Goal: Task Accomplishment & Management: Complete application form

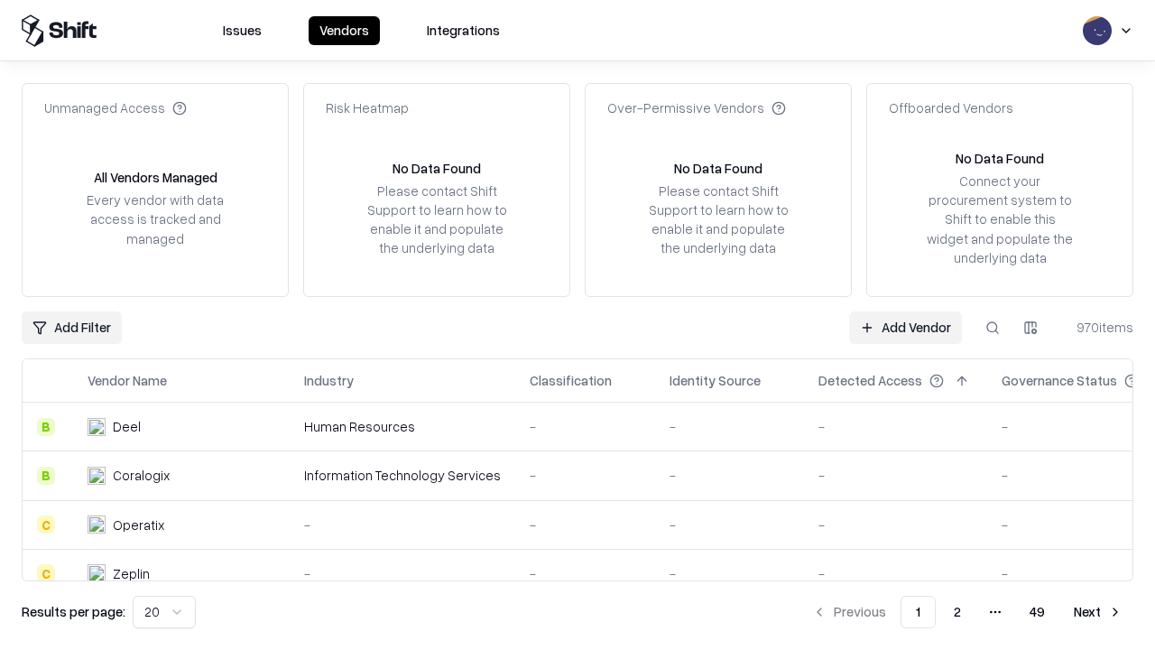
click at [905, 327] on link "Add Vendor" at bounding box center [905, 327] width 113 height 32
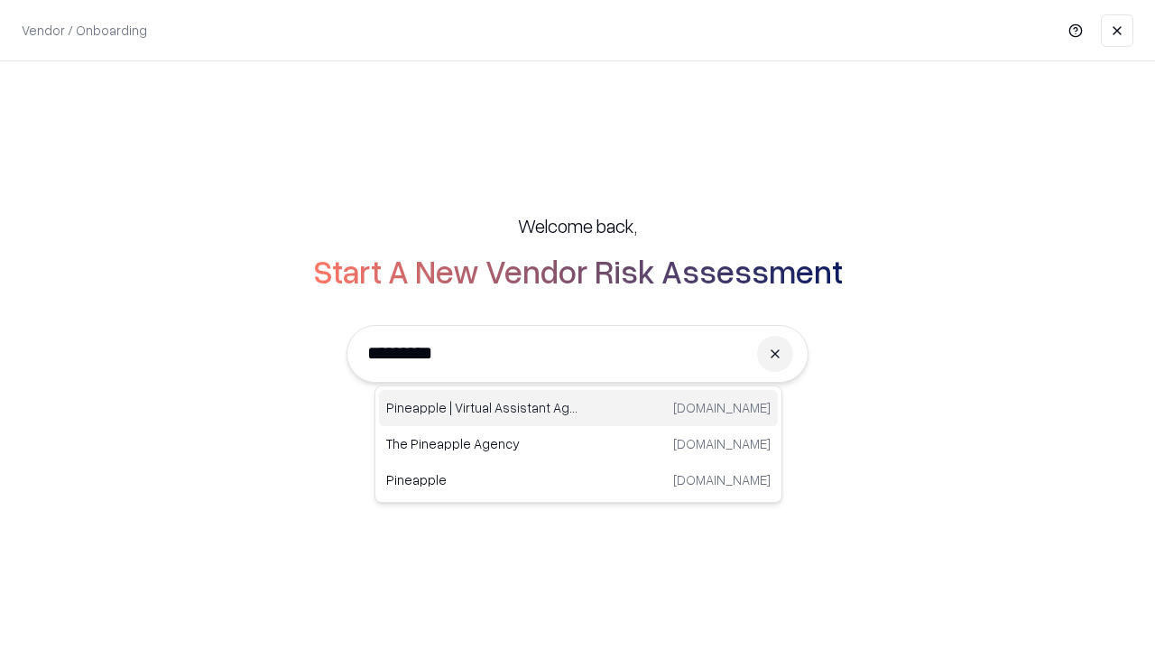
click at [579, 408] on div "Pineapple | Virtual Assistant Agency [DOMAIN_NAME]" at bounding box center [578, 408] width 399 height 36
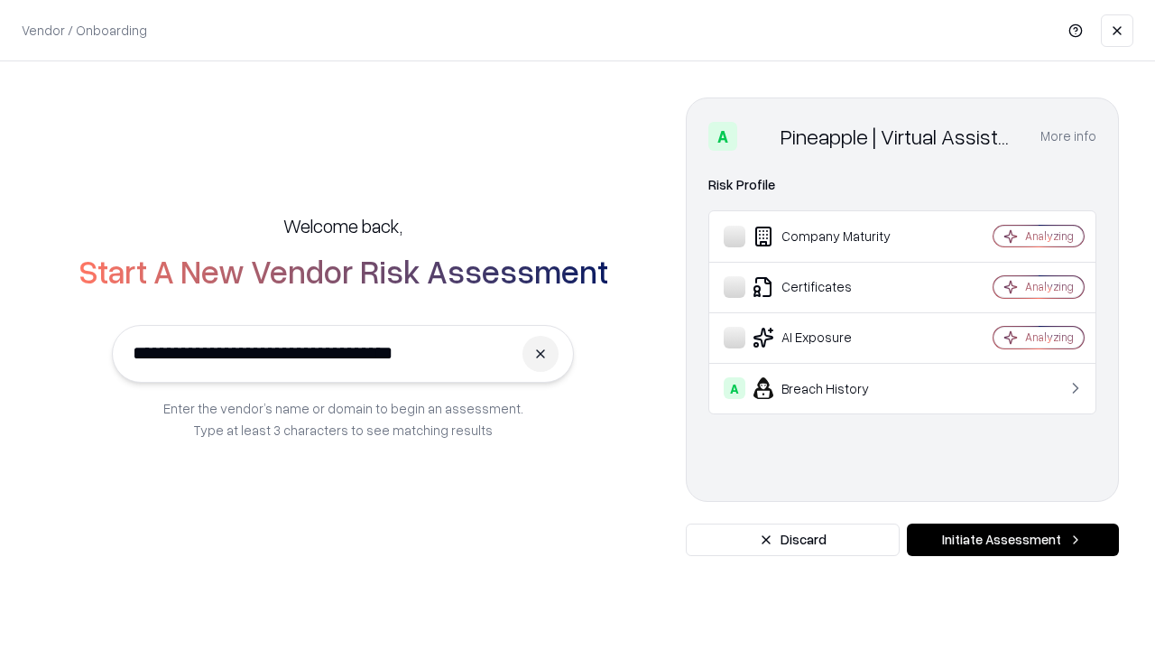
type input "**********"
click at [1013, 540] on button "Initiate Assessment" at bounding box center [1013, 540] width 212 height 32
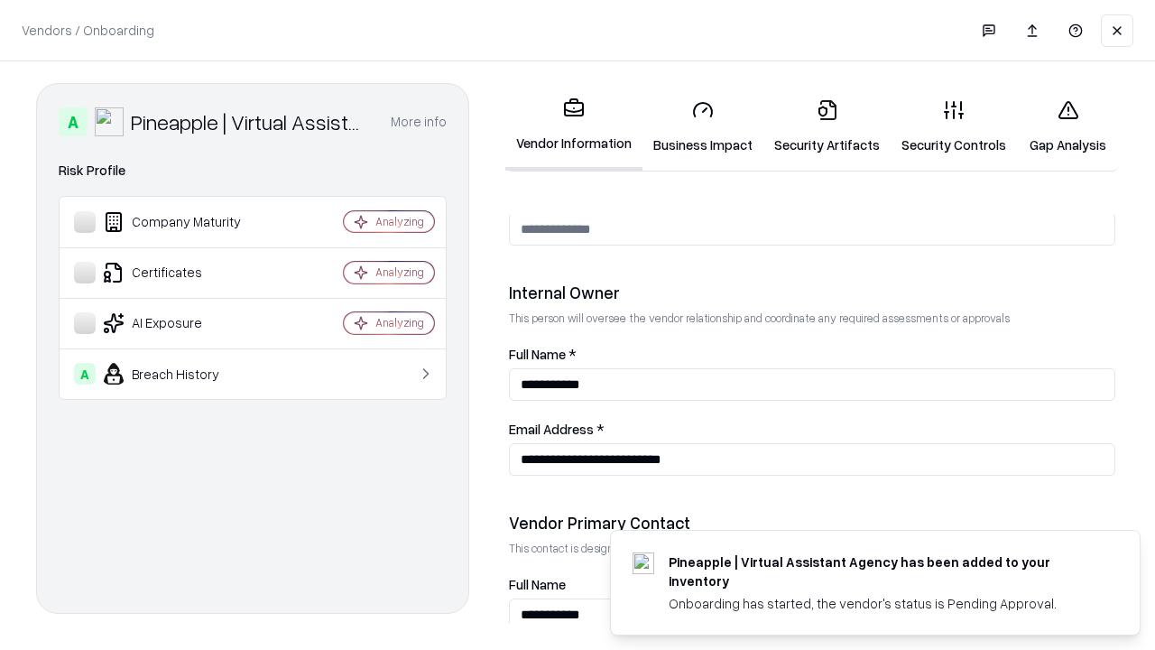
scroll to position [935, 0]
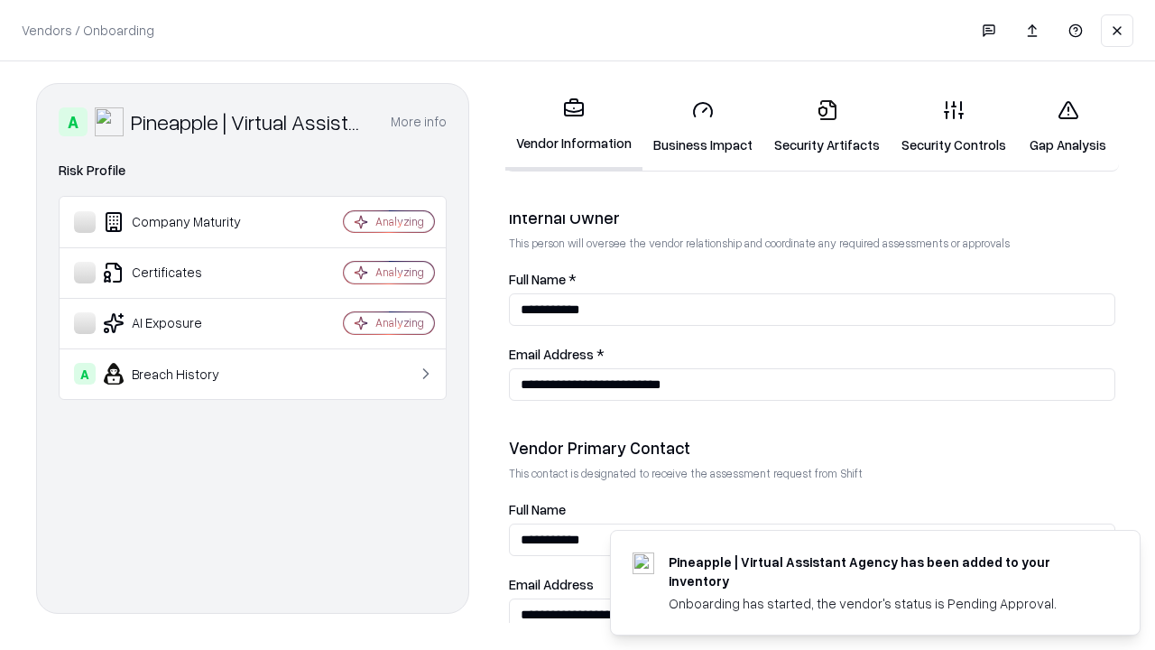
click at [827, 126] on link "Security Artifacts" at bounding box center [827, 127] width 127 height 84
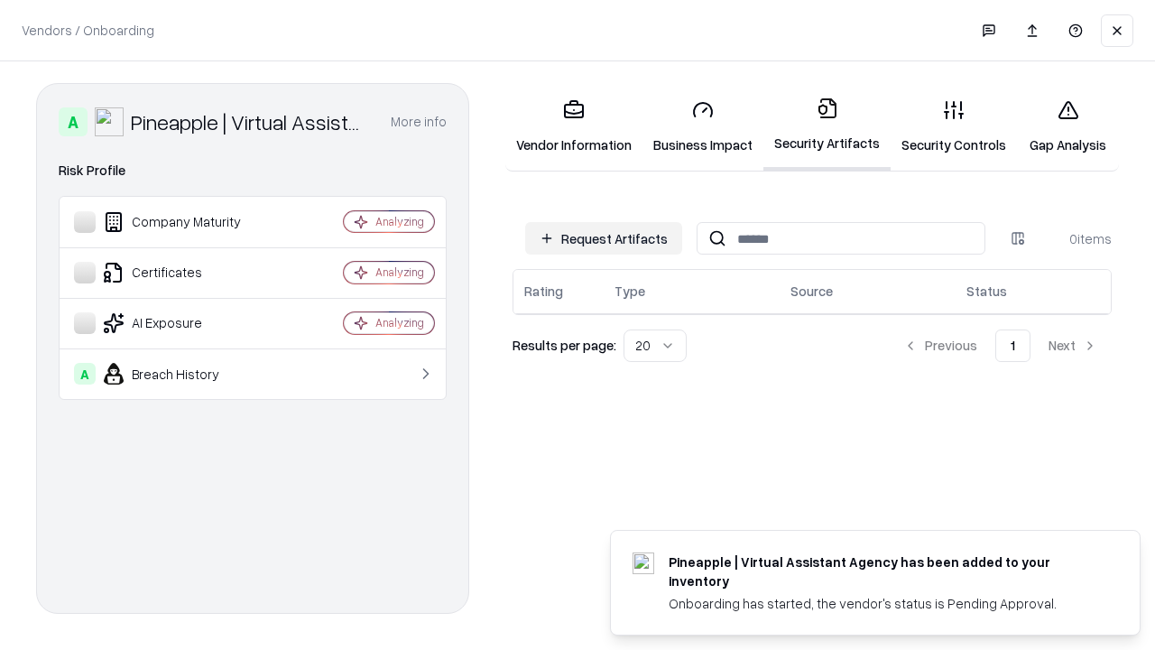
click at [604, 238] on button "Request Artifacts" at bounding box center [603, 238] width 157 height 32
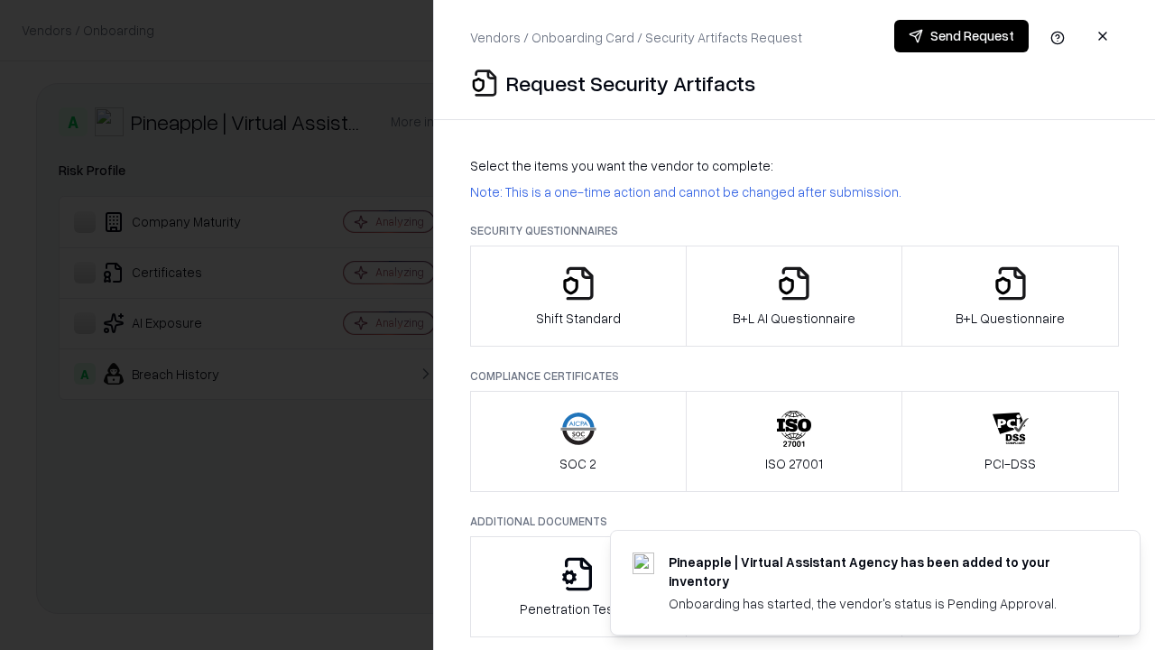
click at [1010, 296] on icon "button" at bounding box center [1011, 283] width 36 height 36
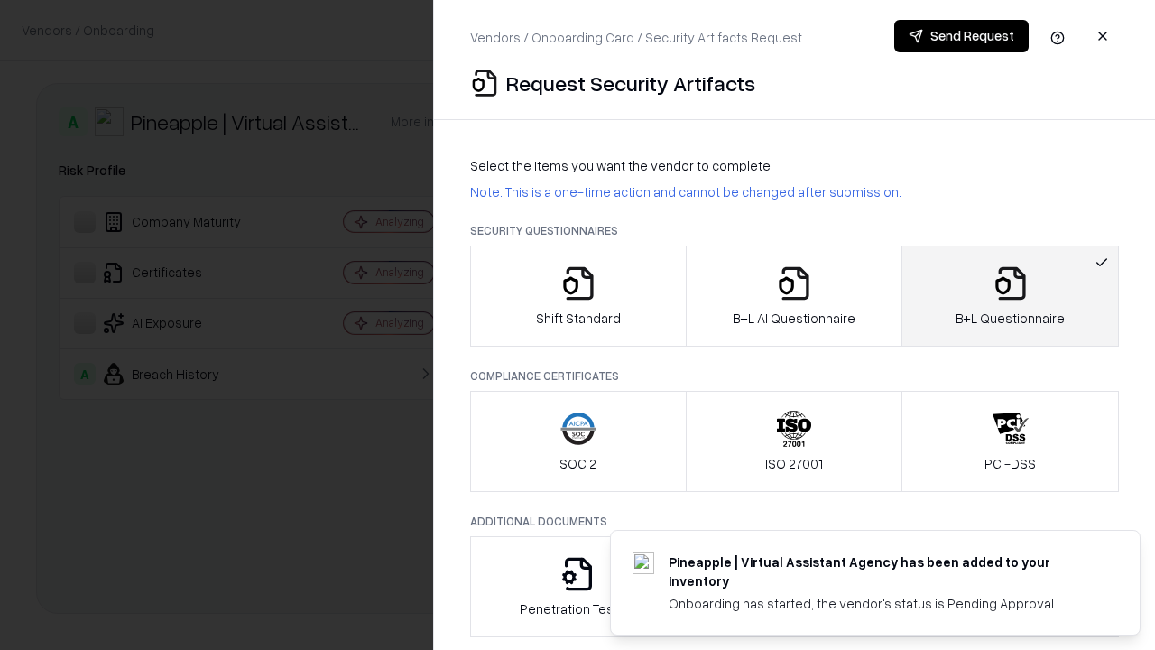
click at [793, 296] on icon "button" at bounding box center [794, 283] width 36 height 36
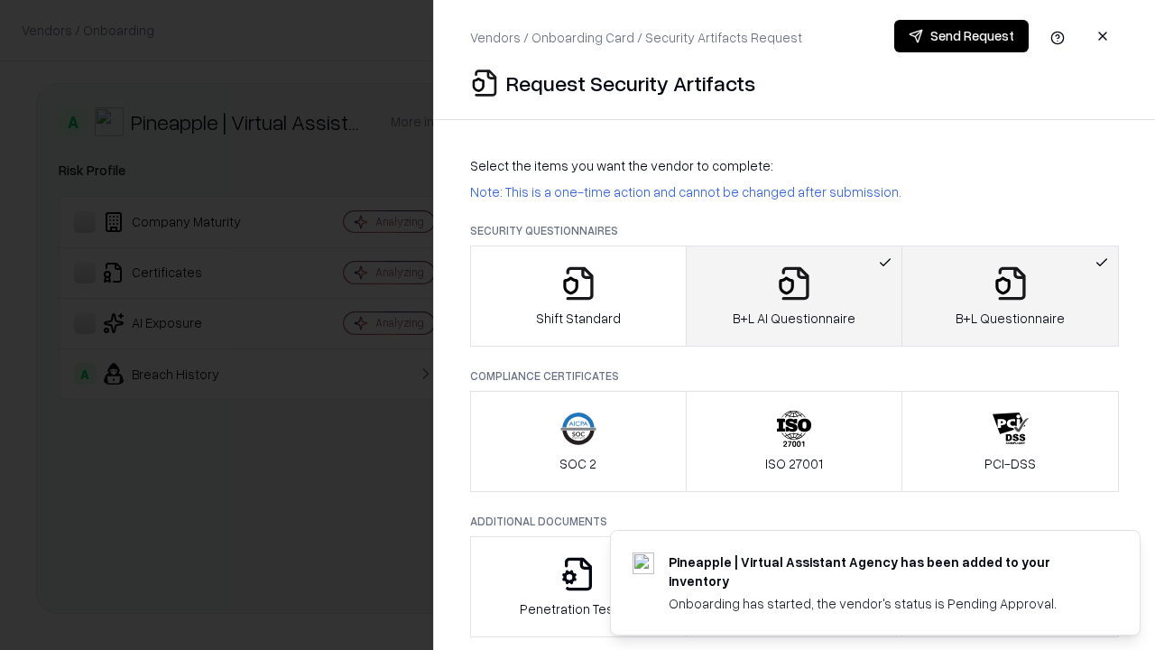
click at [961, 36] on button "Send Request" at bounding box center [962, 36] width 134 height 32
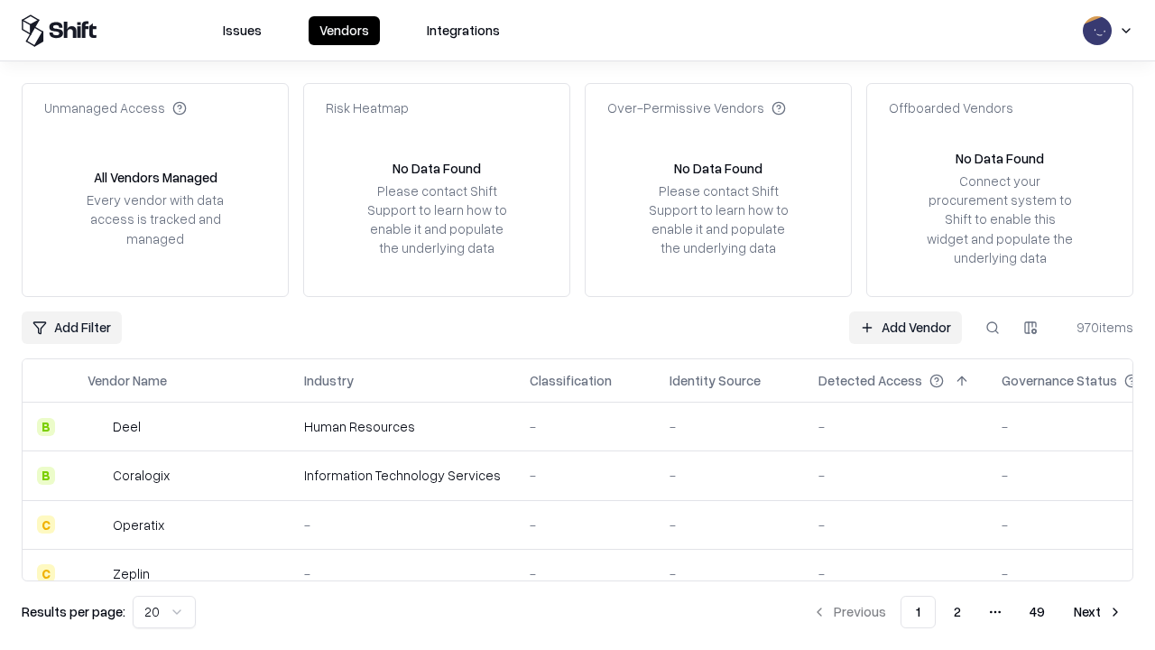
click at [993, 327] on button at bounding box center [993, 327] width 32 height 32
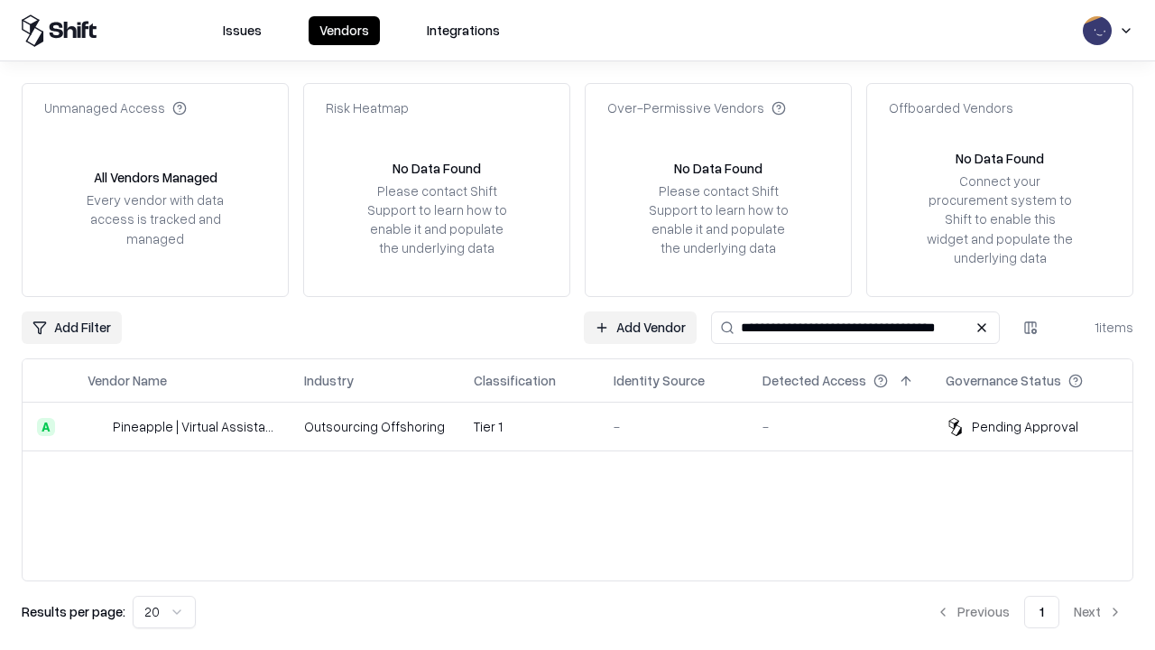
type input "**********"
click at [589, 426] on td "Tier 1" at bounding box center [529, 427] width 140 height 49
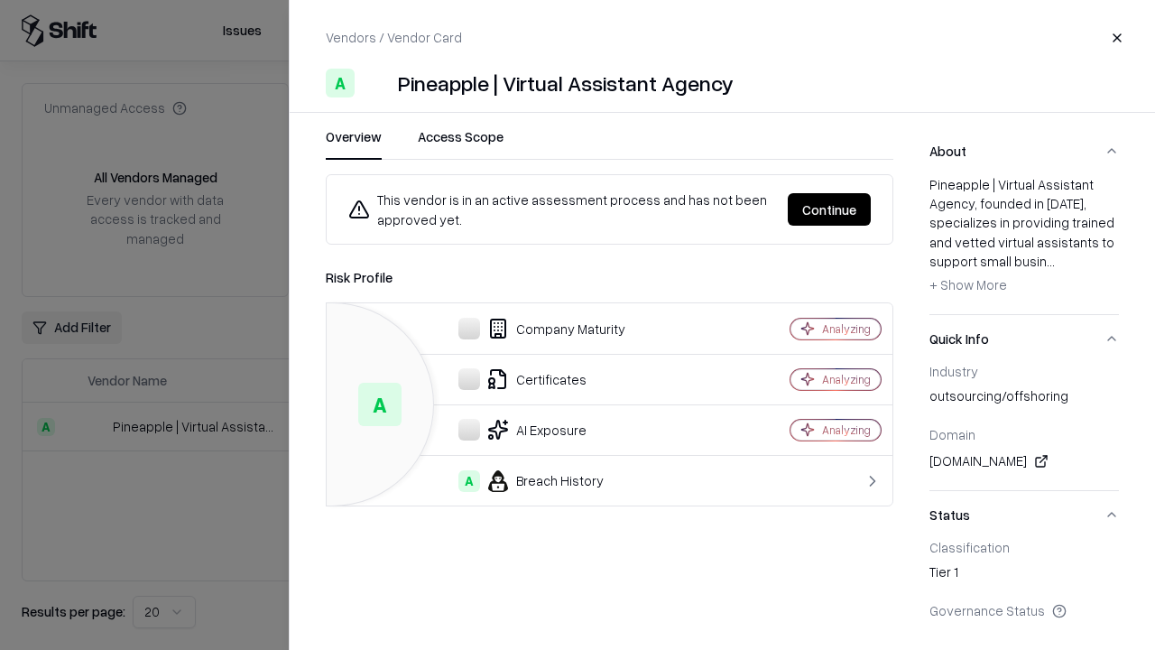
click at [871, 209] on button "Continue" at bounding box center [829, 209] width 83 height 32
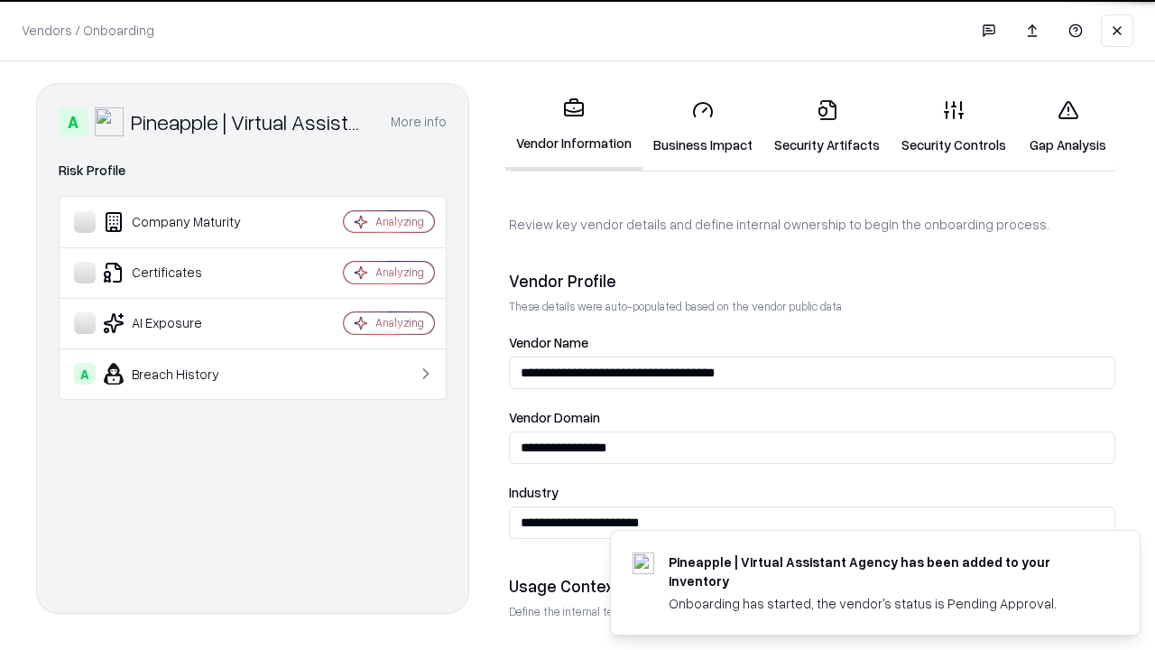
click at [827, 126] on link "Security Artifacts" at bounding box center [827, 127] width 127 height 84
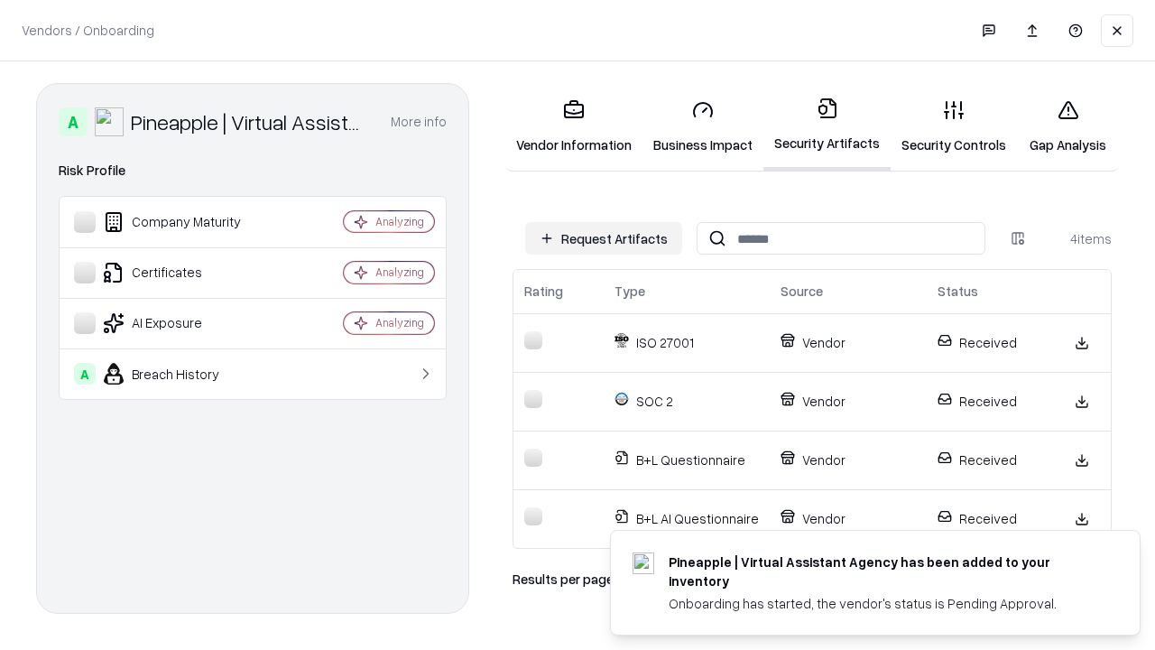
click at [1068, 126] on link "Gap Analysis" at bounding box center [1068, 127] width 102 height 84
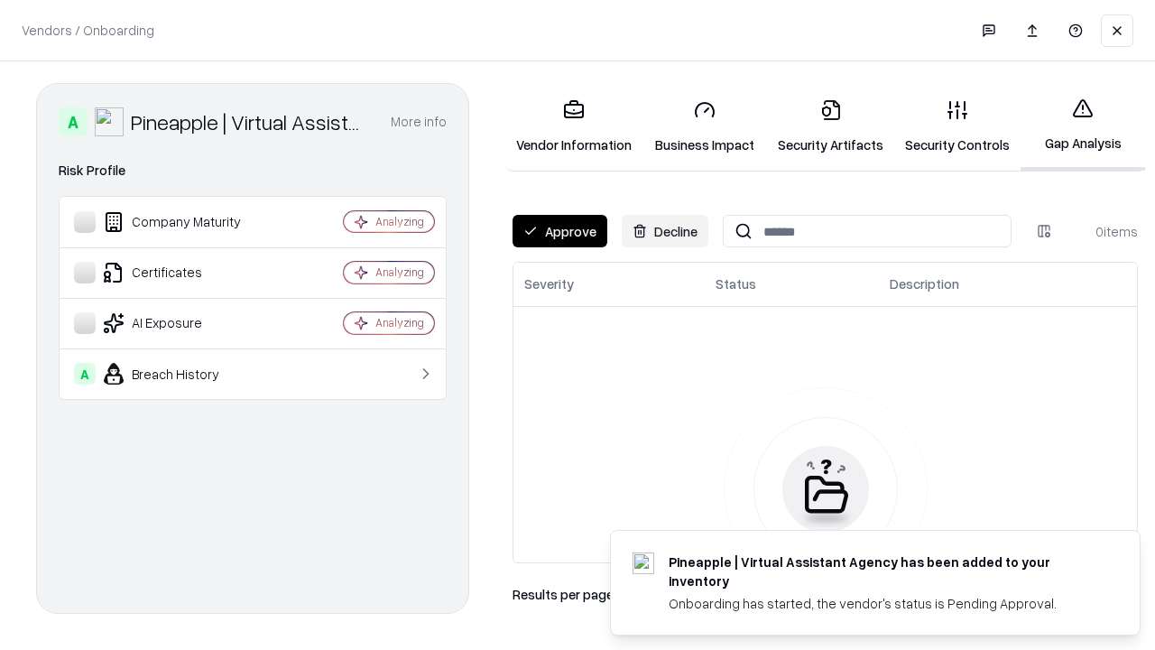
click at [560, 231] on button "Approve" at bounding box center [560, 231] width 95 height 32
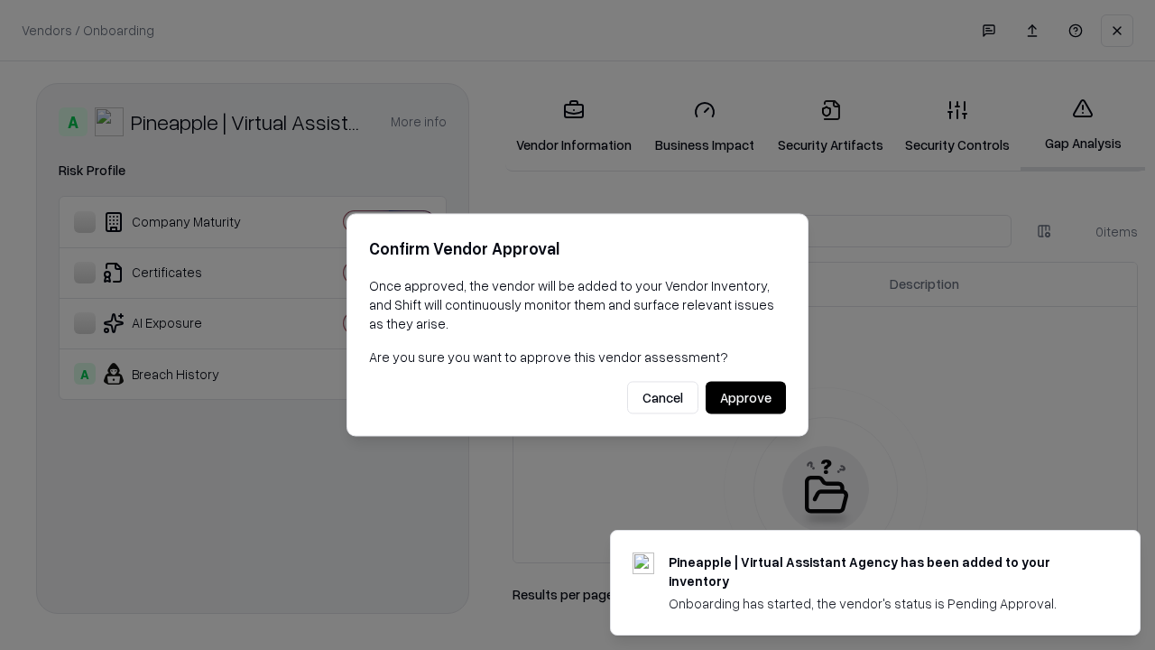
click at [746, 397] on button "Approve" at bounding box center [746, 398] width 80 height 32
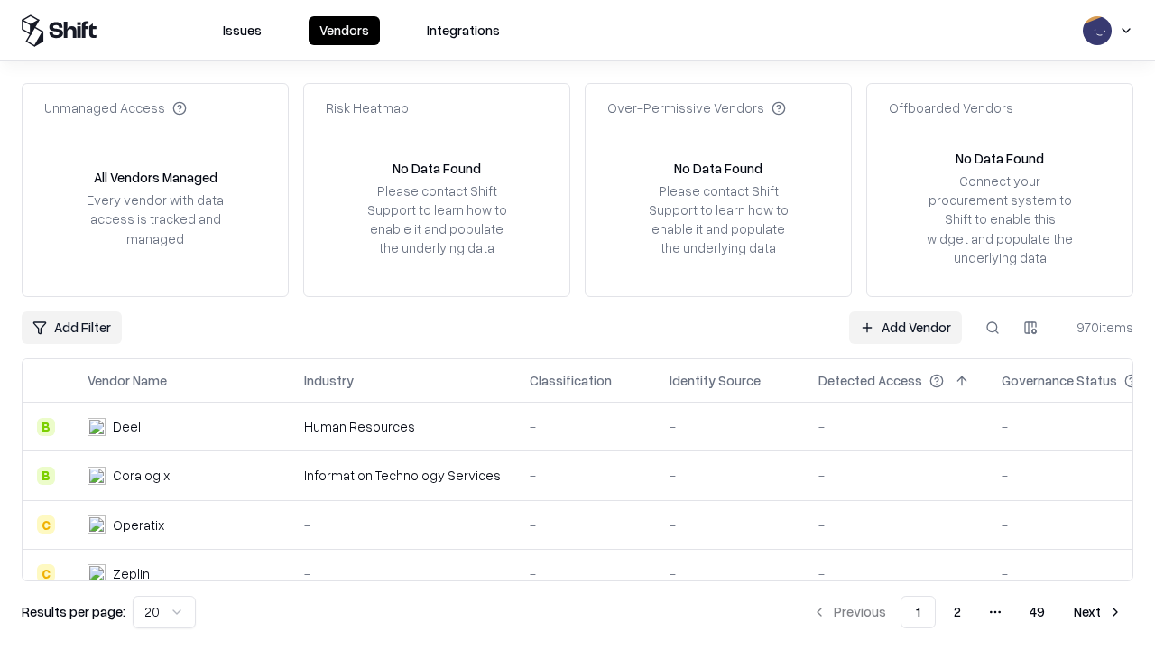
type input "**********"
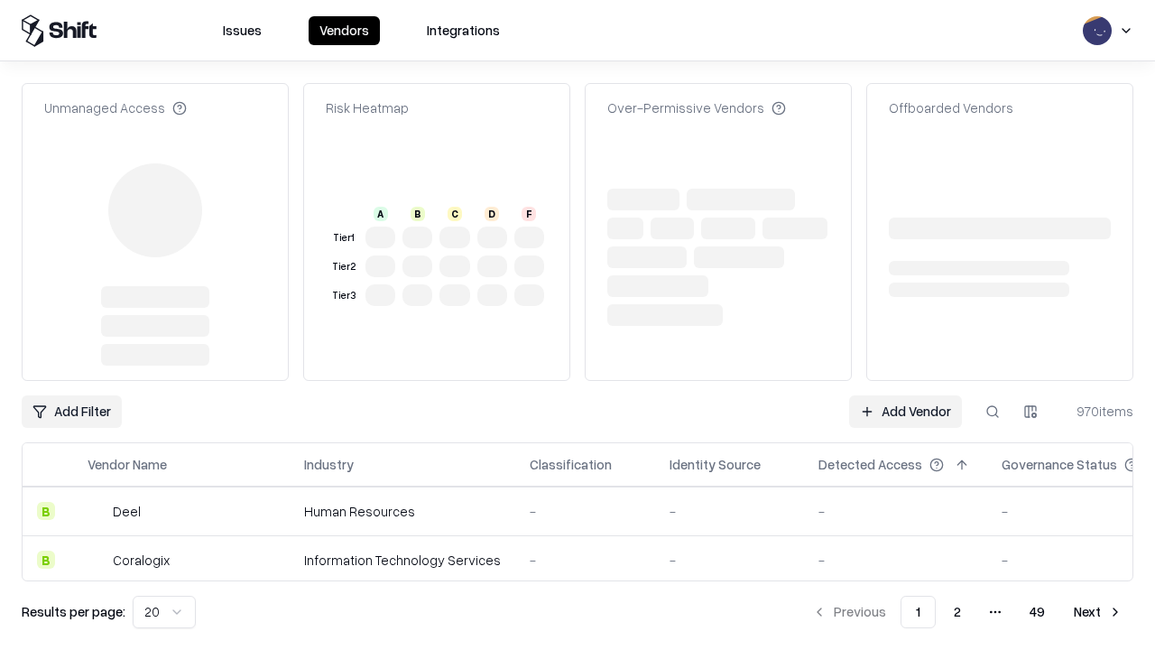
click at [905, 412] on link "Add Vendor" at bounding box center [905, 411] width 113 height 32
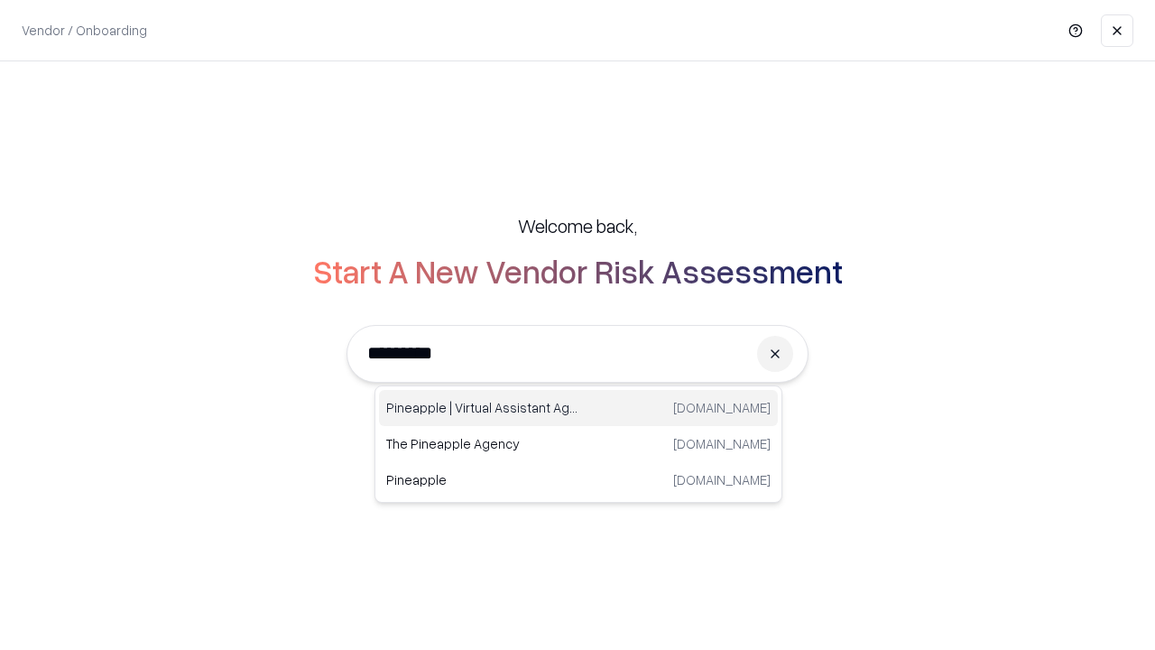
click at [579, 408] on div "Pineapple | Virtual Assistant Agency [DOMAIN_NAME]" at bounding box center [578, 408] width 399 height 36
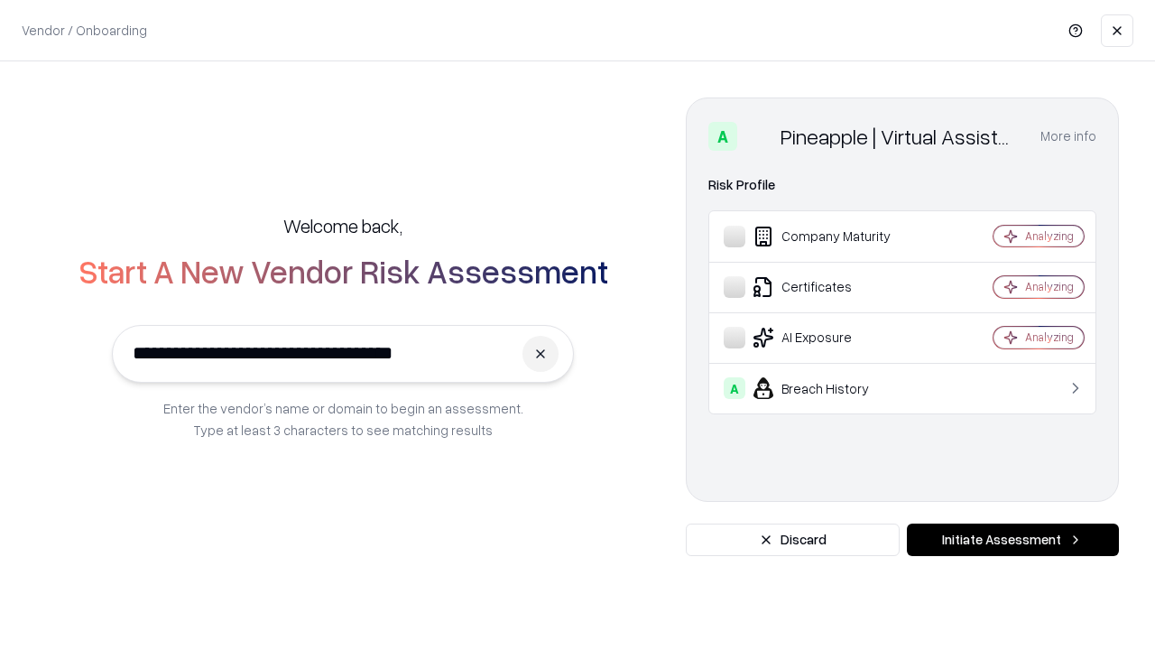
type input "**********"
click at [1013, 540] on button "Initiate Assessment" at bounding box center [1013, 540] width 212 height 32
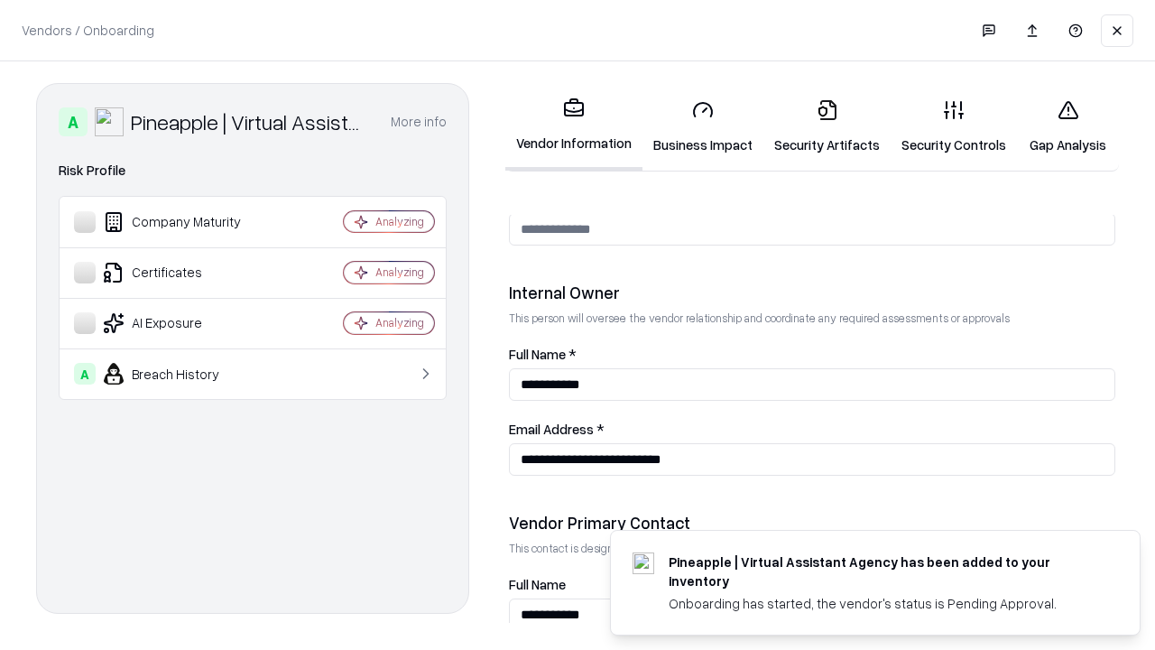
scroll to position [935, 0]
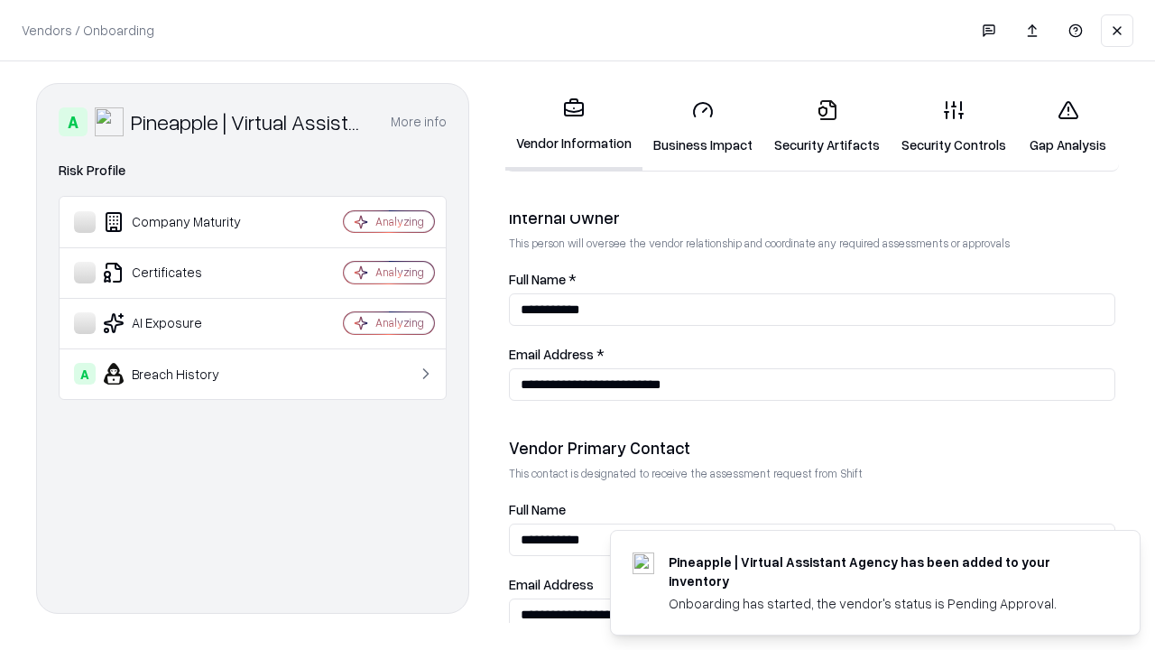
click at [1068, 126] on link "Gap Analysis" at bounding box center [1068, 127] width 102 height 84
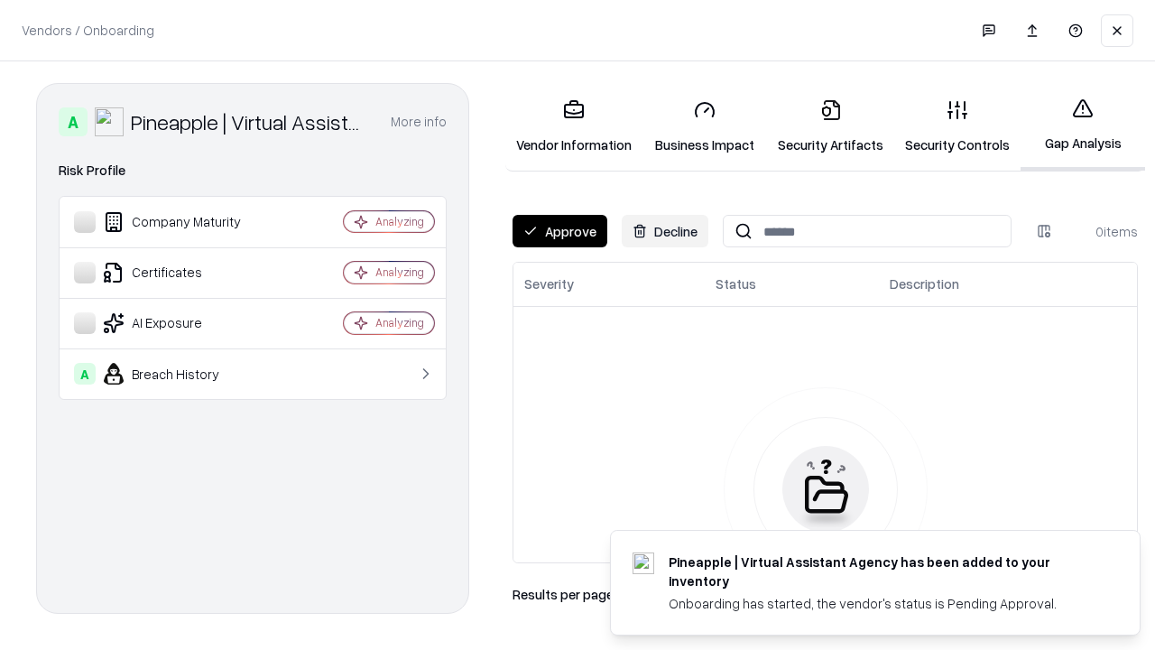
click at [560, 231] on button "Approve" at bounding box center [560, 231] width 95 height 32
